Goal: Task Accomplishment & Management: Complete application form

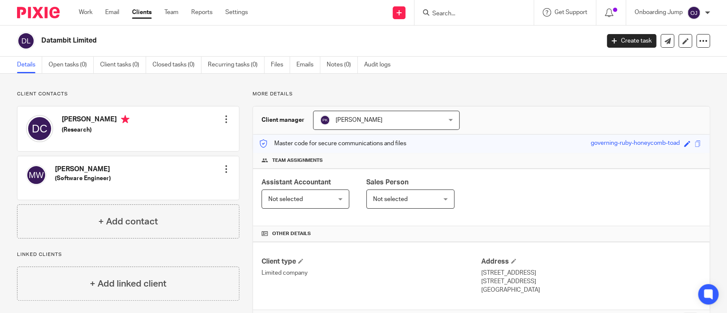
scroll to position [166, 0]
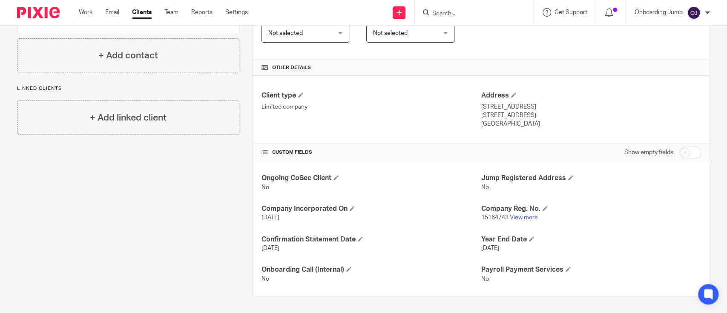
click at [488, 10] on input "Search" at bounding box center [469, 14] width 77 height 8
type input "lady"
click button "submit" at bounding box center [0, 0] width 0 height 0
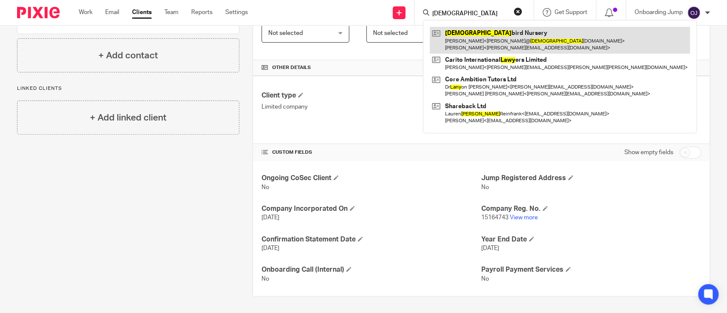
click at [504, 43] on link at bounding box center [560, 40] width 260 height 26
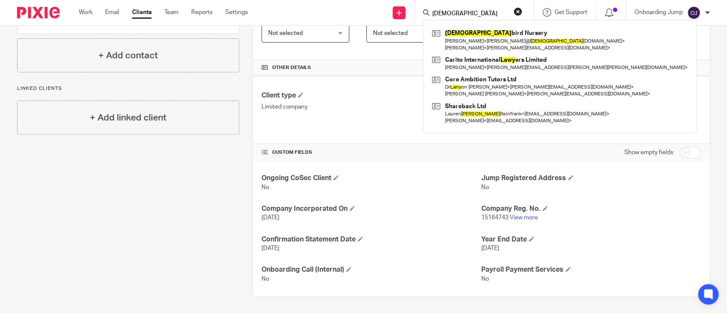
click at [149, 12] on link "Clients" at bounding box center [142, 12] width 20 height 9
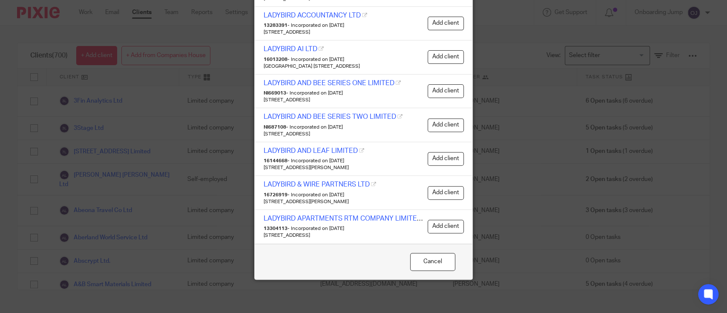
drag, startPoint x: 429, startPoint y: 261, endPoint x: 337, endPoint y: 201, distance: 110.2
click at [429, 261] on button "Cancel" at bounding box center [432, 262] width 45 height 18
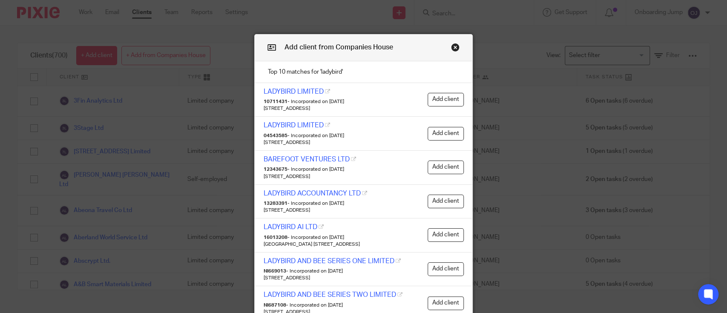
click at [451, 46] on button "Close modal" at bounding box center [455, 47] width 9 height 9
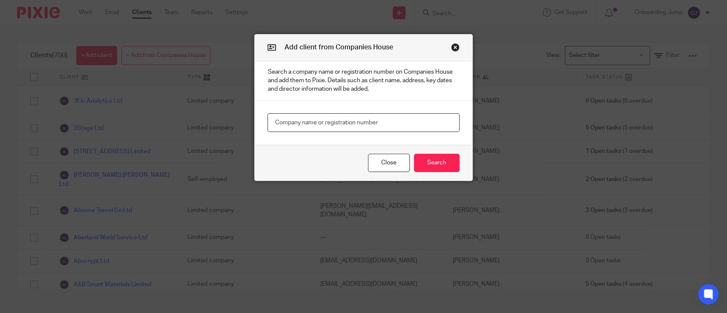
paste input "LADYBIRD NURSERY GODALMING LIMITED"
type input "LADYBIRD NURSERY GODALMING LIMITED"
click at [419, 161] on button "Search" at bounding box center [437, 163] width 46 height 18
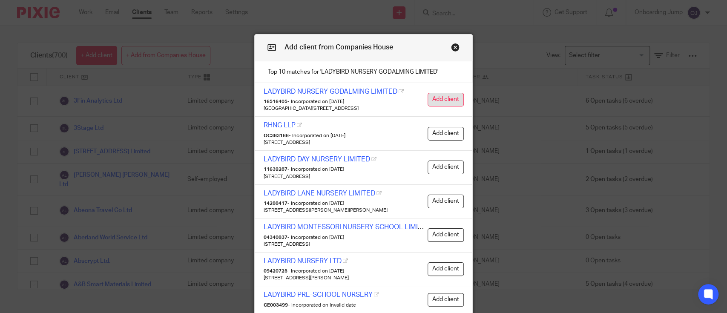
click at [428, 97] on button "Add client" at bounding box center [446, 100] width 36 height 14
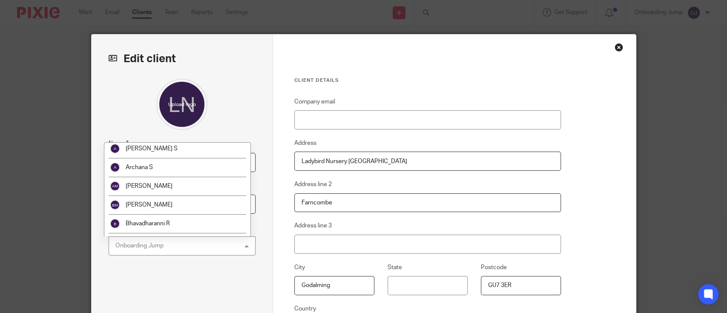
scroll to position [79, 0]
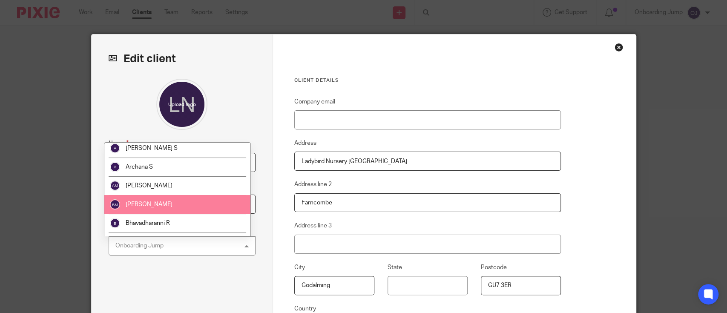
click at [182, 211] on li "[PERSON_NAME]" at bounding box center [177, 204] width 146 height 19
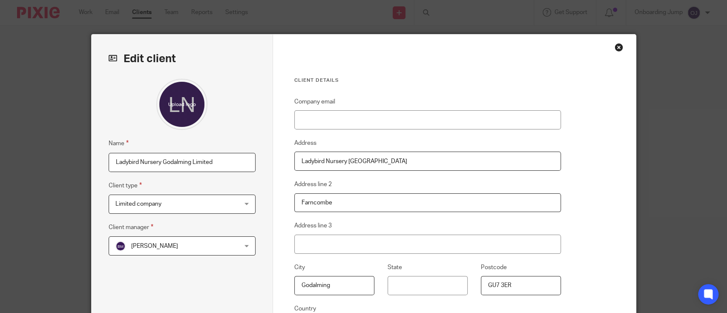
scroll to position [126, 0]
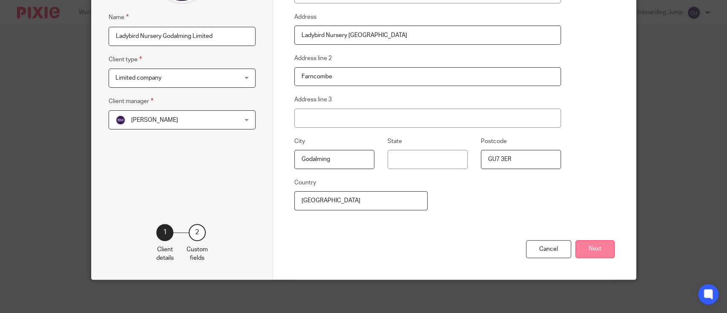
click at [578, 240] on button "Next" at bounding box center [594, 249] width 39 height 18
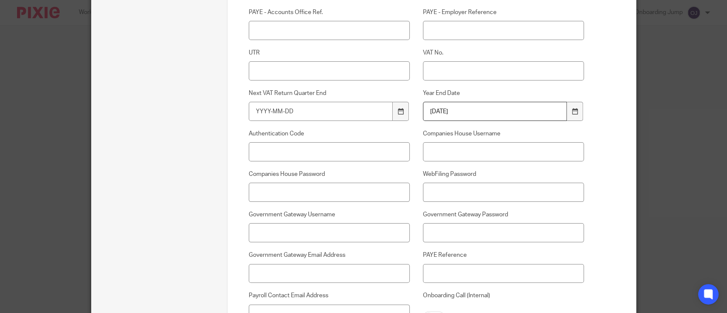
scroll to position [226, 0]
click at [326, 76] on input "UTR" at bounding box center [329, 71] width 161 height 19
paste input "38659 29978"
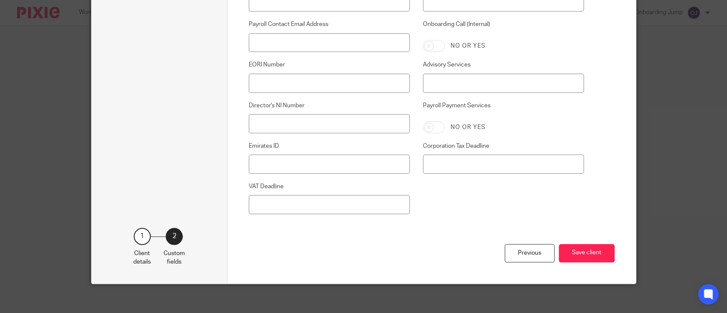
scroll to position [503, 0]
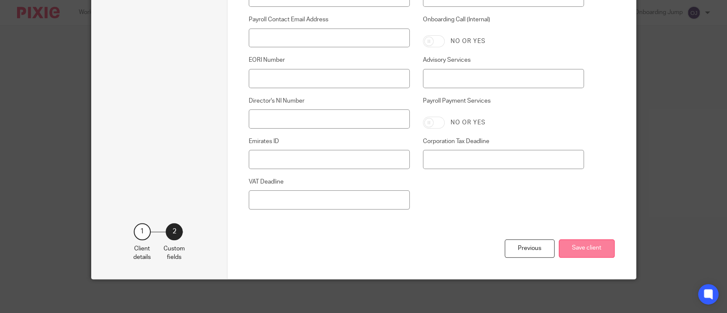
type input "38659 29978"
click at [590, 247] on button "Save client" at bounding box center [587, 248] width 56 height 18
click at [577, 246] on button "Save client" at bounding box center [587, 248] width 56 height 18
click at [581, 246] on button "Save client" at bounding box center [587, 248] width 56 height 18
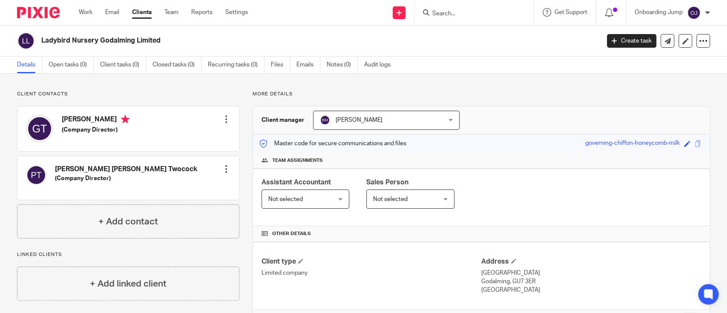
drag, startPoint x: 165, startPoint y: 40, endPoint x: 37, endPoint y: 41, distance: 127.3
click at [37, 41] on div "Ladybird Nursery Godalming Limited" at bounding box center [305, 41] width 577 height 18
copy div "Ladybird Nursery Godalming Limited"
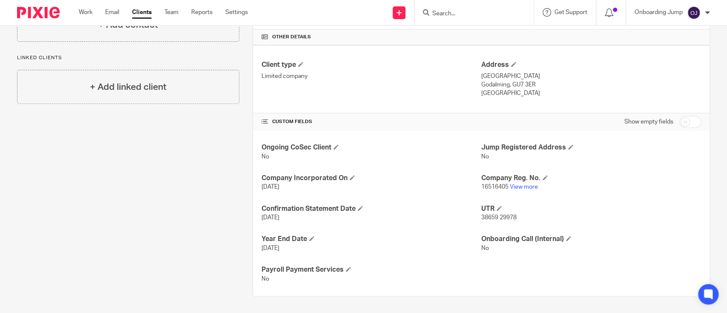
click at [384, 159] on p "No" at bounding box center [371, 156] width 220 height 9
drag, startPoint x: 516, startPoint y: 218, endPoint x: 476, endPoint y: 217, distance: 39.6
click at [481, 217] on p "38659 29978" at bounding box center [591, 217] width 220 height 9
copy span "38659 29978"
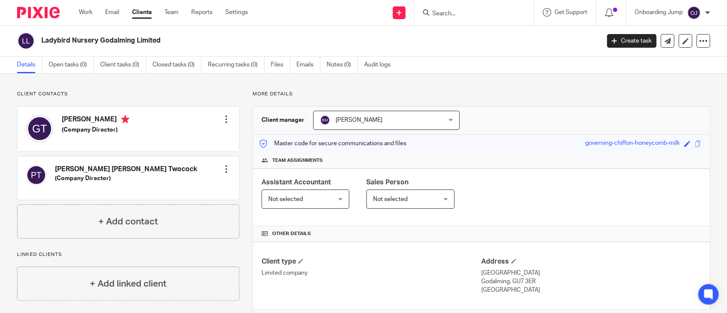
drag, startPoint x: 165, startPoint y: 41, endPoint x: 37, endPoint y: 45, distance: 128.7
click at [37, 45] on div "Ladybird Nursery Godalming Limited" at bounding box center [305, 41] width 577 height 18
copy div "Ladybird Nursery Godalming Limited"
